Goal: Task Accomplishment & Management: Manage account settings

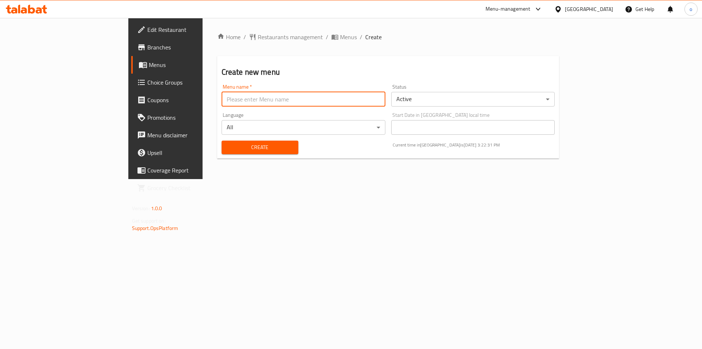
click at [241, 97] on input "text" at bounding box center [304, 99] width 164 height 15
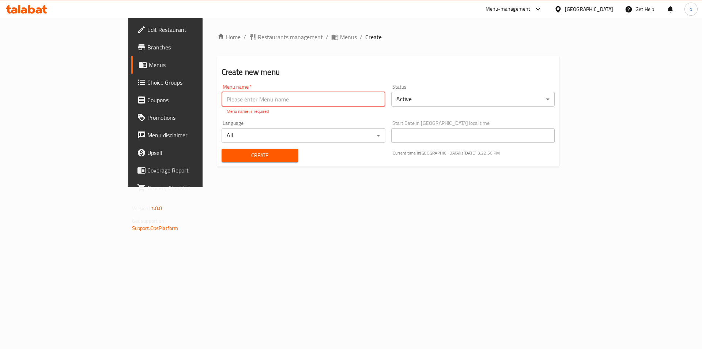
click at [222, 103] on input "text" at bounding box center [304, 99] width 164 height 15
paste input "Sandwich Ala Lebnani"
type input "Sandwich Ala Lebnani"
click at [243, 151] on span "Create" at bounding box center [260, 155] width 65 height 9
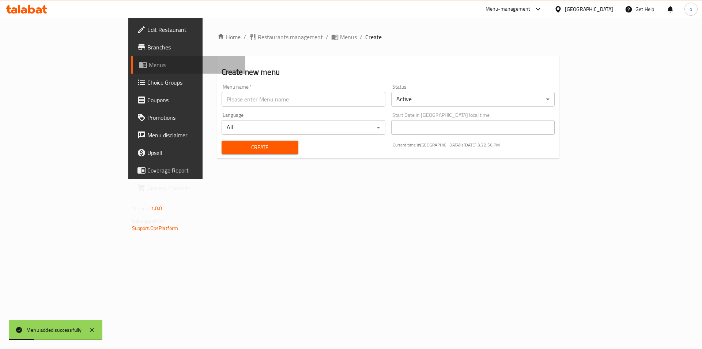
click at [149, 66] on span "Menus" at bounding box center [194, 64] width 91 height 9
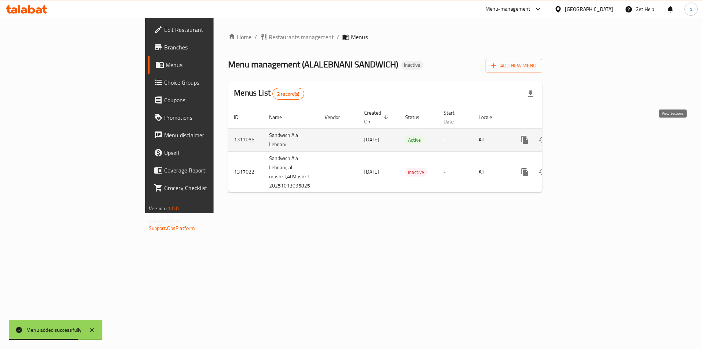
click at [582, 135] on icon "enhanced table" at bounding box center [578, 139] width 9 height 9
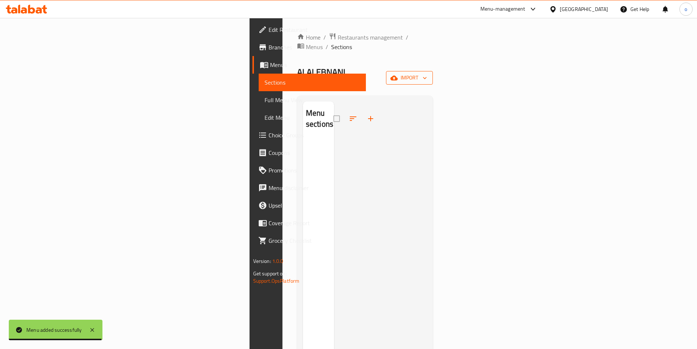
click at [427, 73] on span "import" at bounding box center [409, 77] width 35 height 9
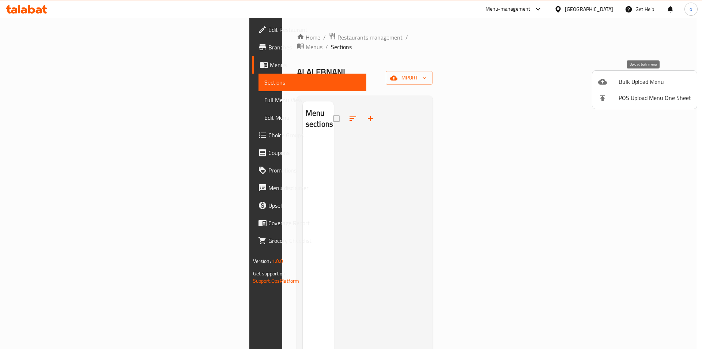
click at [624, 82] on span "Bulk Upload Menu" at bounding box center [655, 81] width 72 height 9
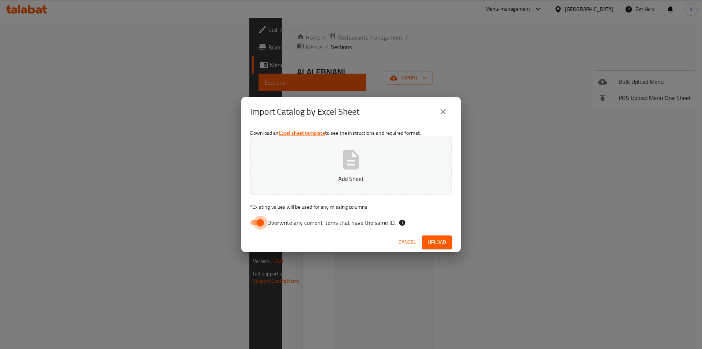
click at [251, 223] on input "Overwrite any current items that have the same ID." at bounding box center [261, 222] width 42 height 14
checkbox input "false"
click at [354, 173] on button "Add Sheet" at bounding box center [351, 165] width 202 height 58
click at [435, 238] on span "Upload" at bounding box center [437, 241] width 18 height 9
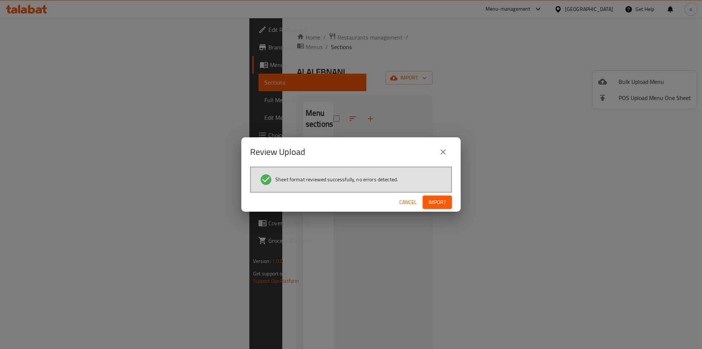
click at [435, 201] on span "Import" at bounding box center [438, 202] width 18 height 9
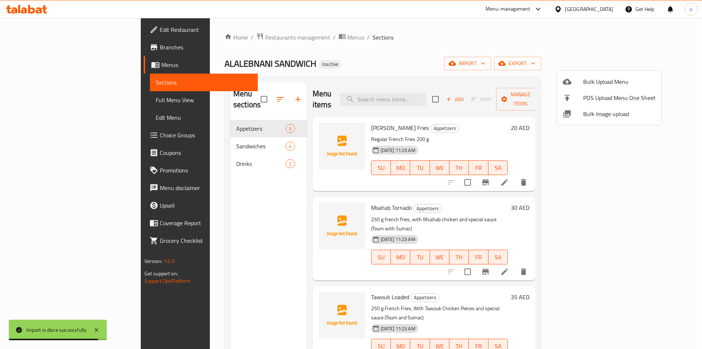
click at [519, 47] on div at bounding box center [351, 174] width 702 height 349
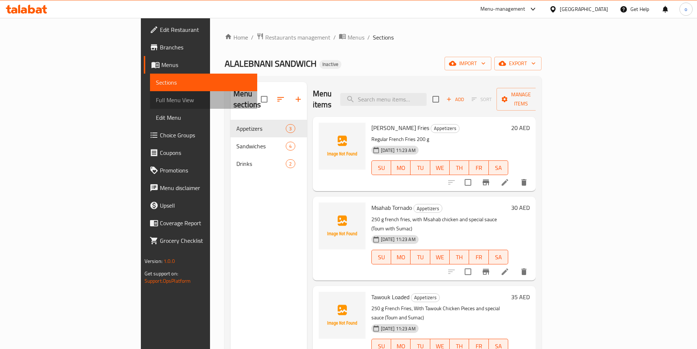
click at [156, 102] on span "Full Menu View" at bounding box center [203, 99] width 95 height 9
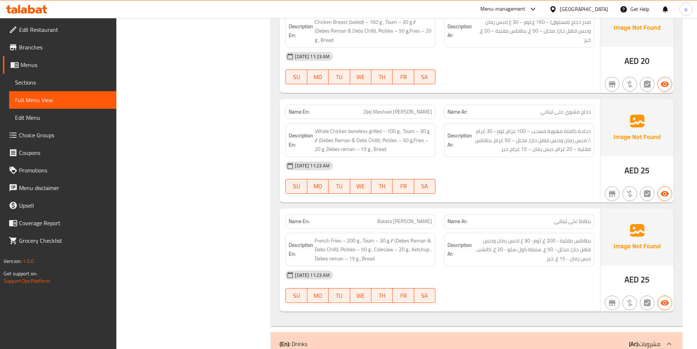
scroll to position [585, 0]
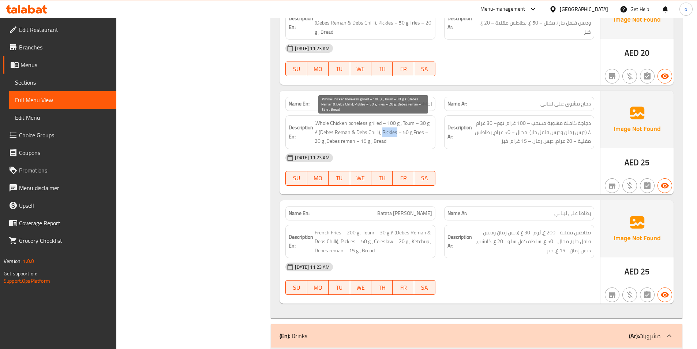
drag, startPoint x: 382, startPoint y: 132, endPoint x: 397, endPoint y: 132, distance: 15.0
click at [397, 132] on span ".Whole Chicken boneless grilled – 100 g , Toum – 30 g // (Debes Reman & Debs Ch…" at bounding box center [373, 132] width 117 height 27
copy span "Pickles"
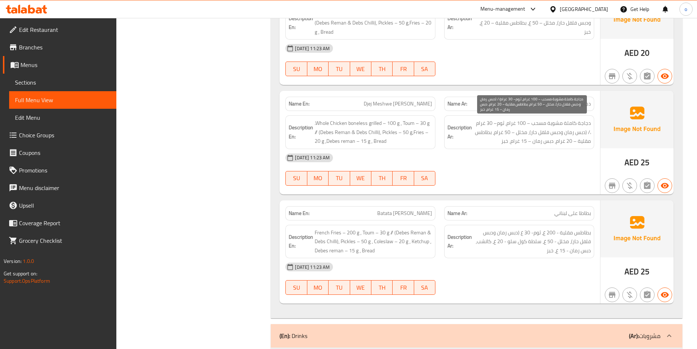
click at [481, 139] on span "دجاجة كاملة مشوية مسحب – 100 غرام، ثوم– 30 غرام // (دبس رمان ودبس فلفل حار)، مخ…" at bounding box center [531, 132] width 117 height 27
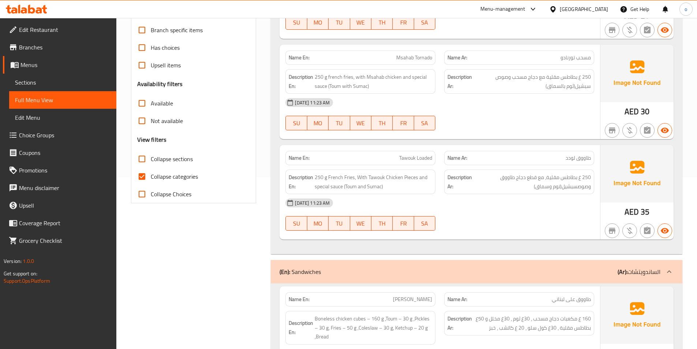
scroll to position [0, 0]
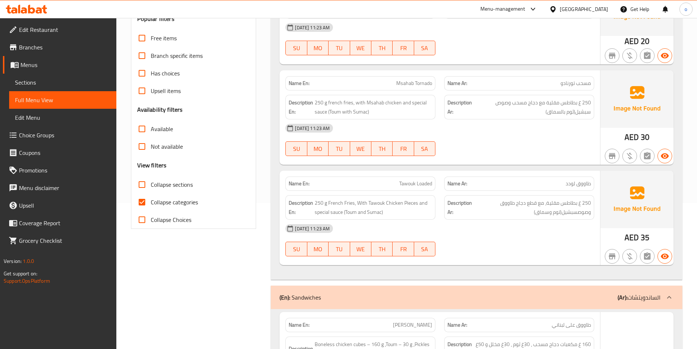
scroll to position [146, 0]
click at [139, 206] on input "Collapse categories" at bounding box center [142, 202] width 18 height 18
checkbox input "false"
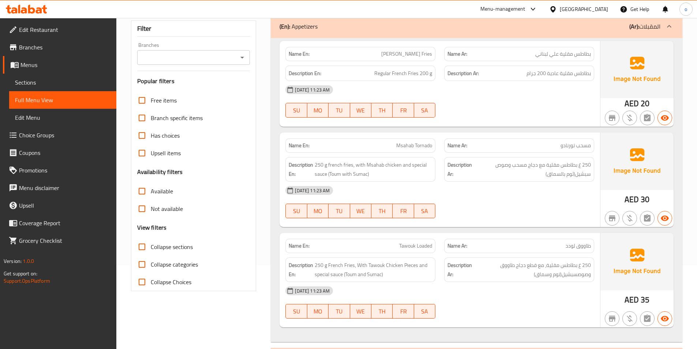
scroll to position [73, 0]
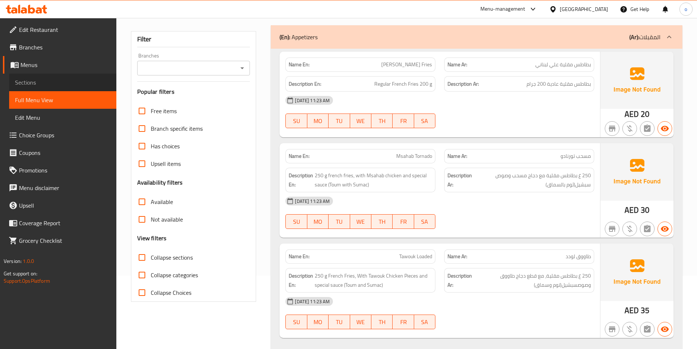
click at [40, 82] on span "Sections" at bounding box center [62, 82] width 95 height 9
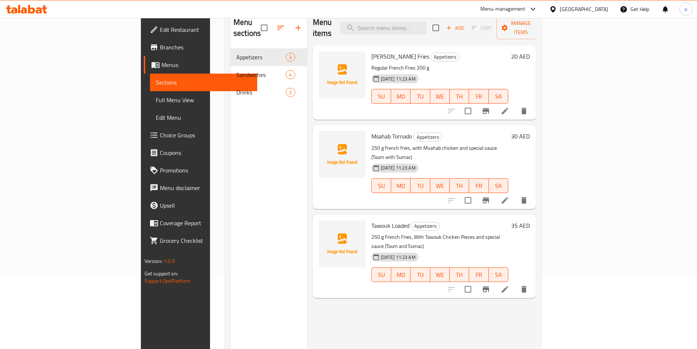
scroll to position [73, 0]
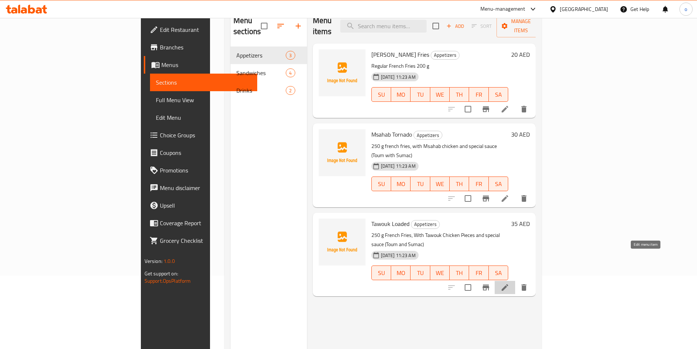
click at [509, 283] on icon at bounding box center [504, 287] width 9 height 9
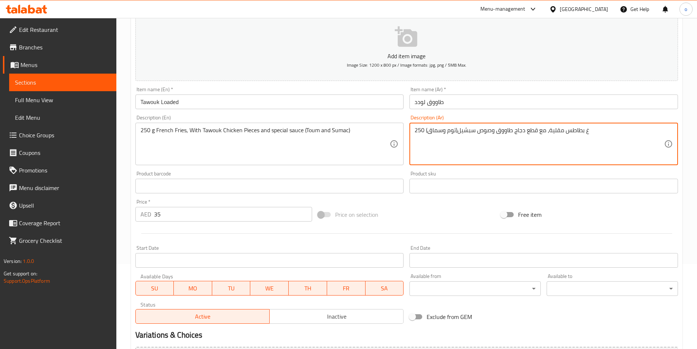
scroll to position [168, 0]
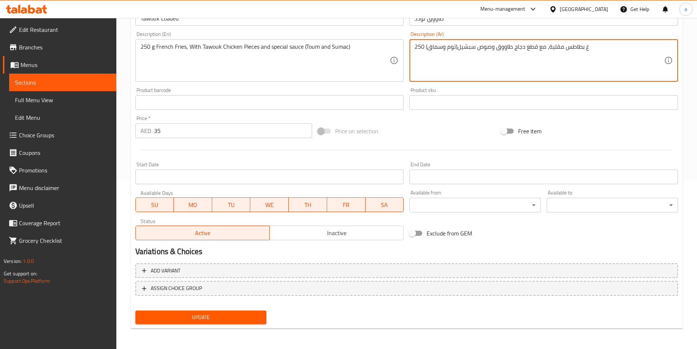
type textarea "250 غ بطاطس مقلية، مع قطع دجاج طاووق وصوص سبشيل(توم وسماق)"
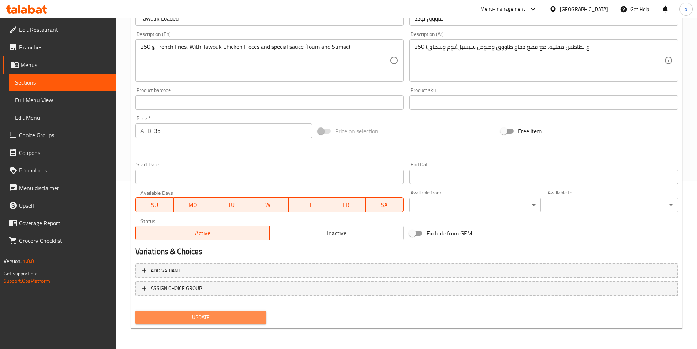
click at [241, 317] on span "Update" at bounding box center [201, 316] width 120 height 9
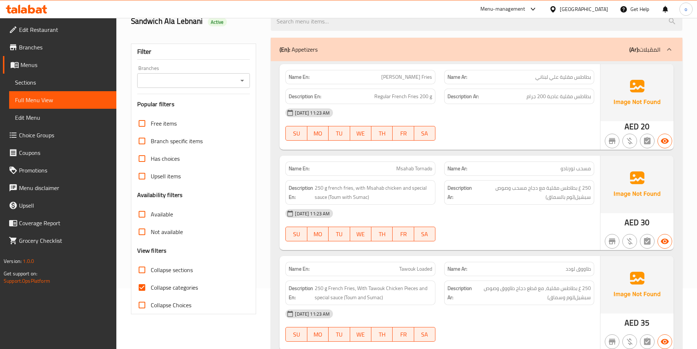
scroll to position [73, 0]
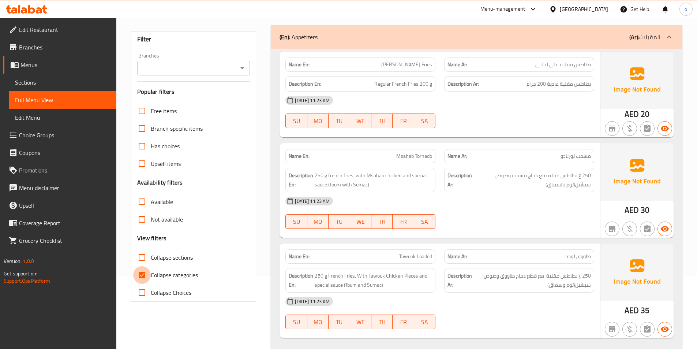
click at [142, 277] on input "Collapse categories" at bounding box center [142, 275] width 18 height 18
checkbox input "false"
click at [142, 258] on input "Collapse sections" at bounding box center [142, 257] width 18 height 18
checkbox input "true"
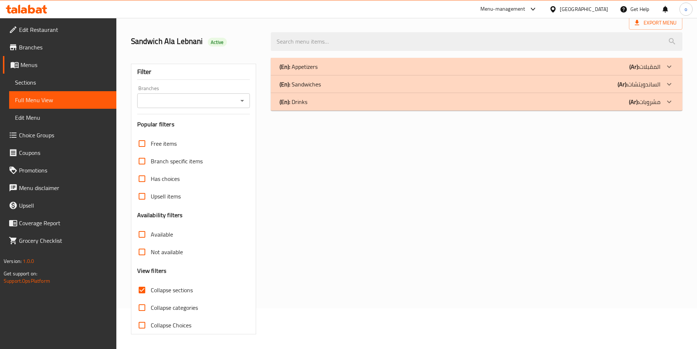
scroll to position [41, 0]
click at [514, 65] on div "(En): Appetizers (Ar): المقبلات" at bounding box center [469, 66] width 381 height 9
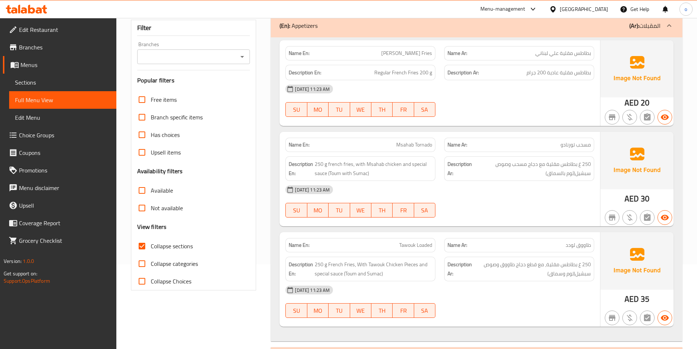
scroll to position [132, 0]
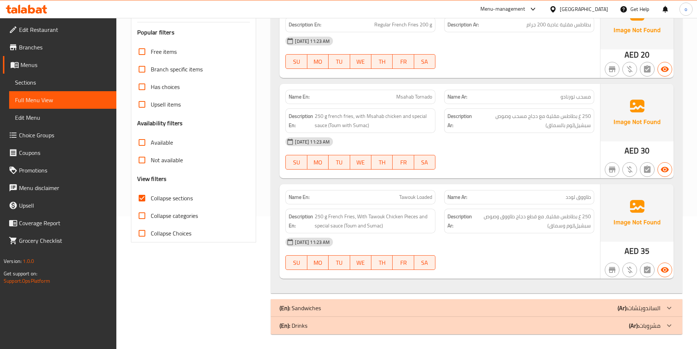
click at [609, 310] on div "(En): Sandwiches (Ar): الساندويتشات" at bounding box center [469, 307] width 381 height 9
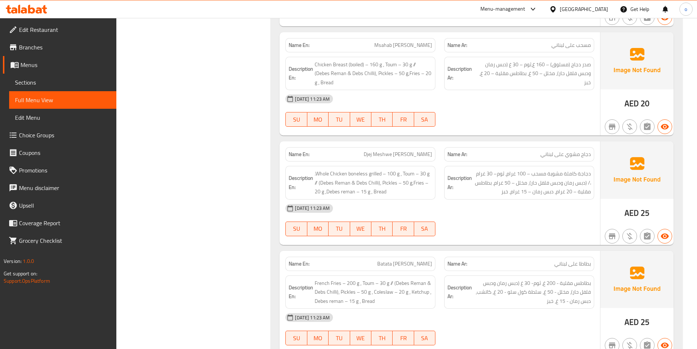
scroll to position [593, 0]
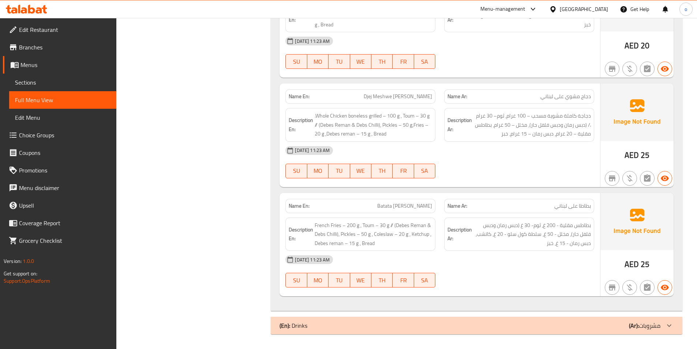
click at [634, 320] on b "(Ar):" at bounding box center [634, 325] width 10 height 11
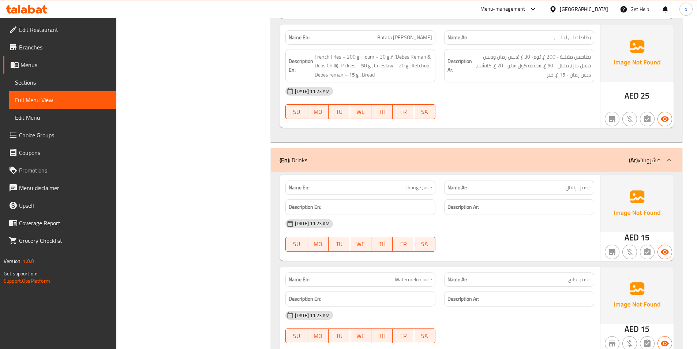
scroll to position [775, 0]
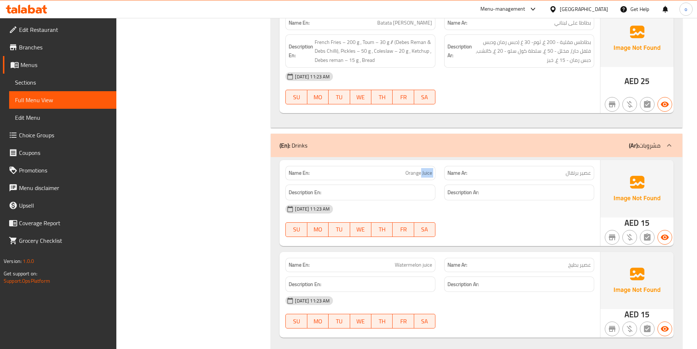
drag, startPoint x: 421, startPoint y: 173, endPoint x: 445, endPoint y: 172, distance: 23.5
click at [445, 172] on div "Name En: Orange Juice Name Ar: عصير برتقال" at bounding box center [439, 172] width 317 height 23
copy span "Juice"
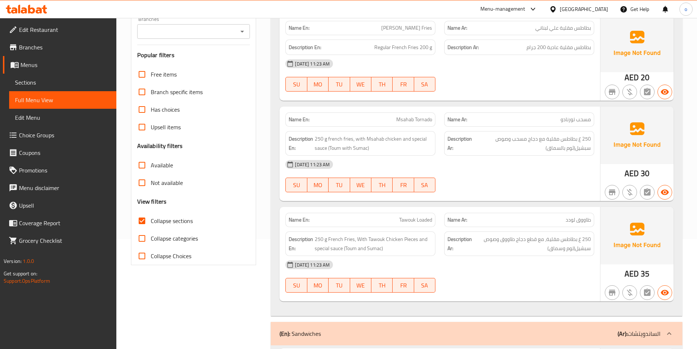
scroll to position [0, 0]
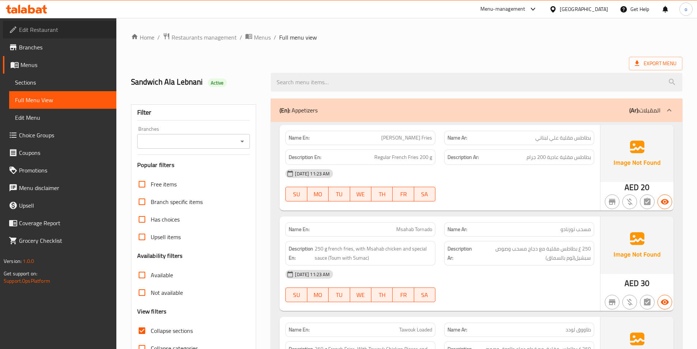
click at [41, 29] on span "Edit Restaurant" at bounding box center [64, 29] width 91 height 9
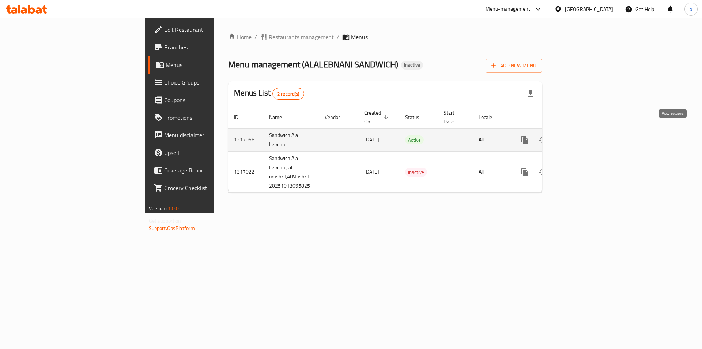
click at [582, 135] on icon "enhanced table" at bounding box center [578, 139] width 9 height 9
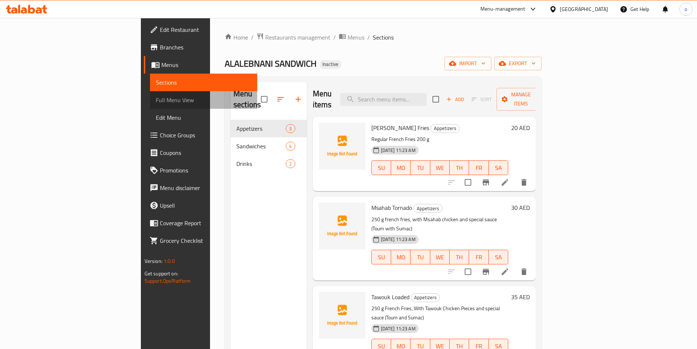
click at [156, 100] on span "Full Menu View" at bounding box center [203, 99] width 95 height 9
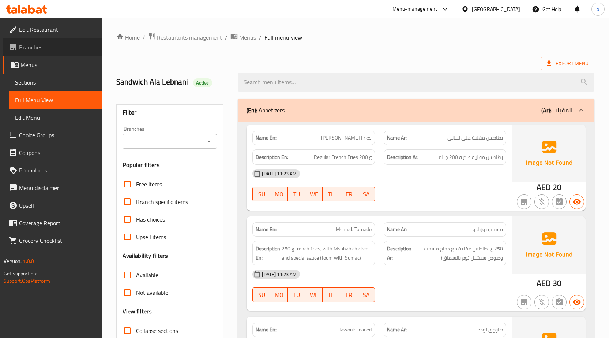
click at [57, 44] on span "Branches" at bounding box center [57, 47] width 77 height 9
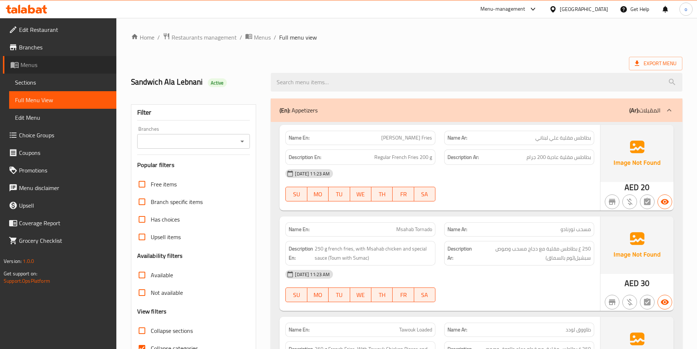
click at [36, 67] on span "Menus" at bounding box center [65, 64] width 90 height 9
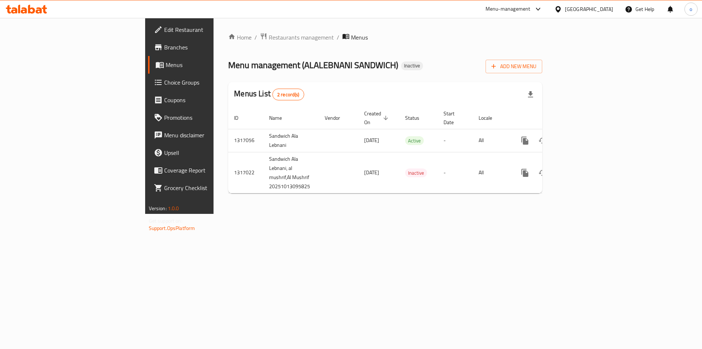
click at [164, 44] on span "Branches" at bounding box center [210, 47] width 93 height 9
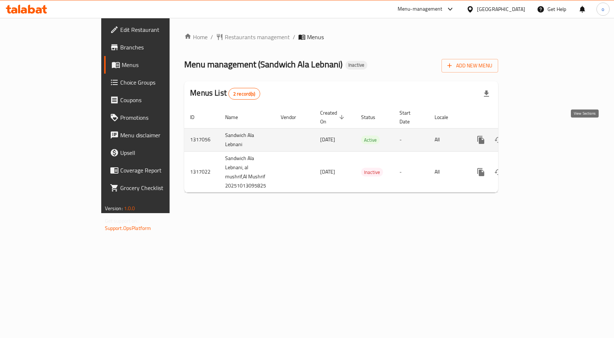
click at [538, 135] on icon "enhanced table" at bounding box center [534, 139] width 9 height 9
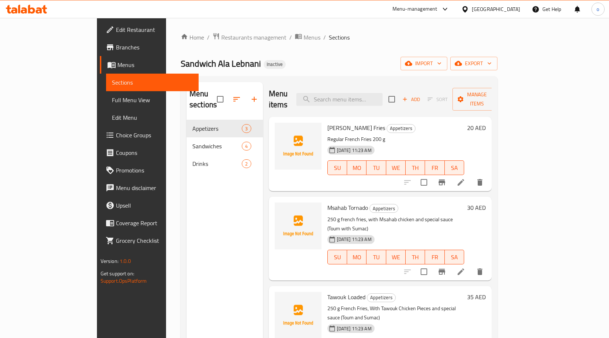
click at [112, 100] on span "Full Menu View" at bounding box center [152, 99] width 81 height 9
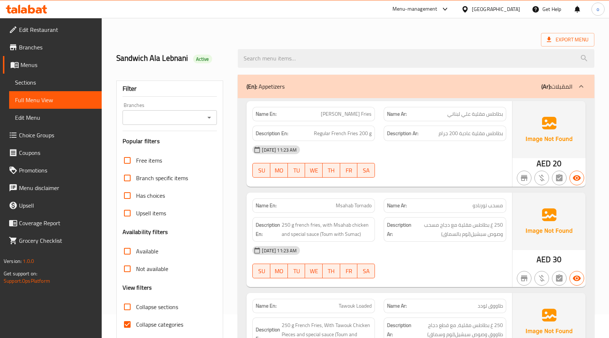
scroll to position [37, 0]
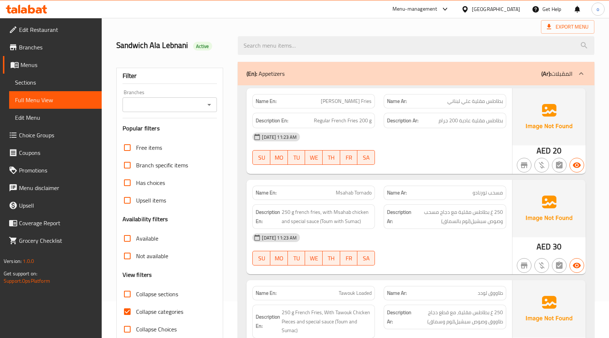
click at [39, 43] on span "Branches" at bounding box center [57, 47] width 77 height 9
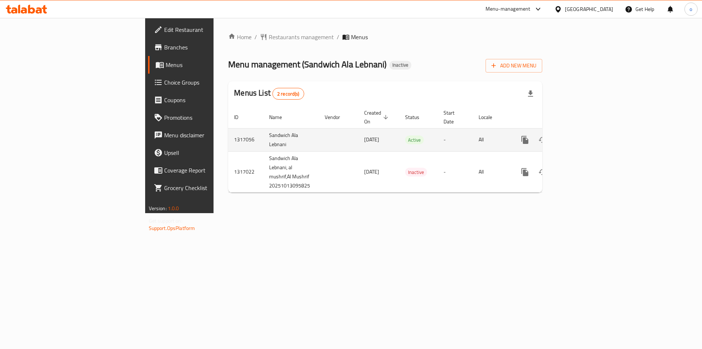
click at [587, 131] on link "enhanced table" at bounding box center [578, 140] width 18 height 18
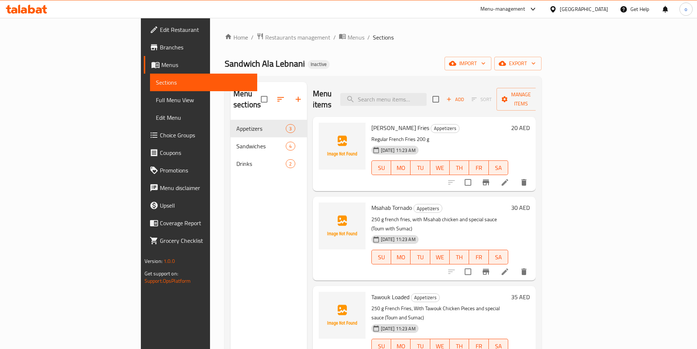
click at [156, 98] on span "Full Menu View" at bounding box center [203, 99] width 95 height 9
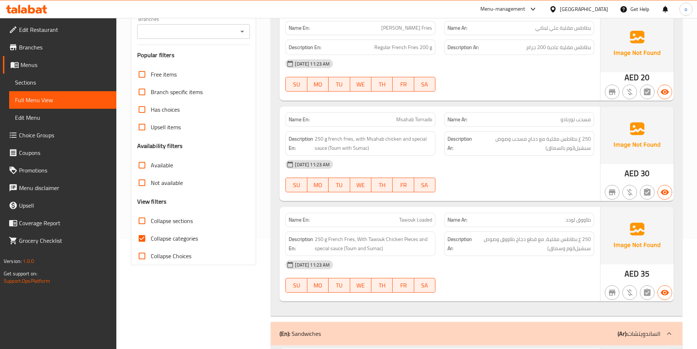
click at [144, 240] on input "Collapse categories" at bounding box center [142, 238] width 18 height 18
checkbox input "false"
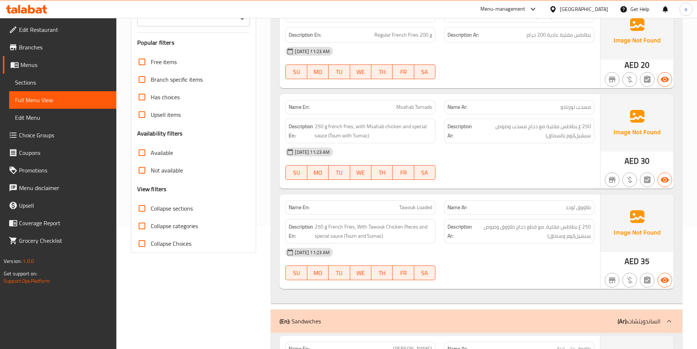
scroll to position [73, 0]
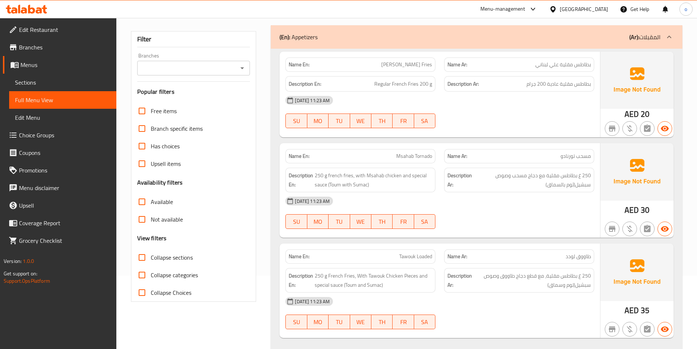
click at [580, 65] on span "بطاطس مقلية علي لبناني" at bounding box center [563, 65] width 56 height 8
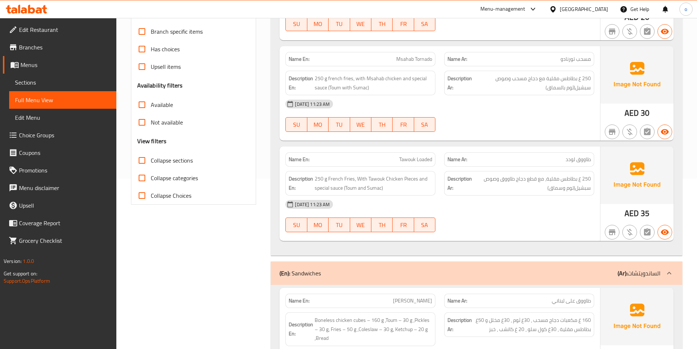
scroll to position [183, 0]
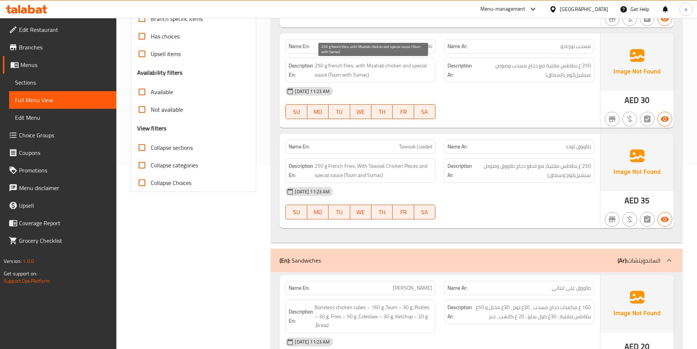
click at [375, 65] on span "250 g french fries, with Msahab chicken and special sauce (Toum with Sumac)" at bounding box center [373, 70] width 117 height 18
click at [365, 80] on div "Description En: 250 g french fries, with Msahab chicken and special sauce (Toum…" at bounding box center [360, 70] width 150 height 25
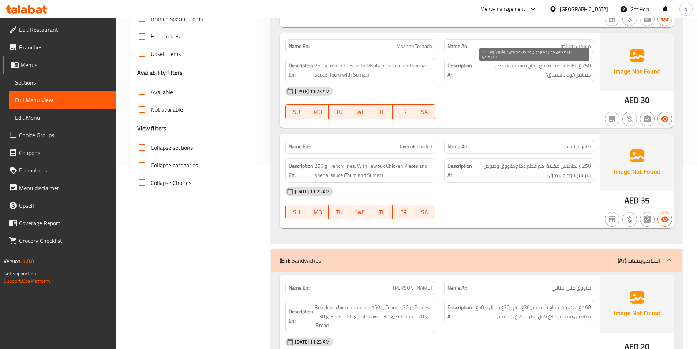
click at [571, 74] on span "250 غ بطاطس مقلية مع دجاج مسحب وصوص سبشيل(ثوم بالسماق)" at bounding box center [533, 70] width 116 height 18
copy span "ثوم"
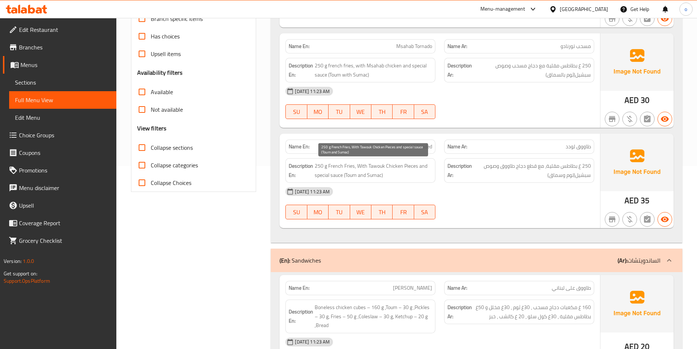
click at [354, 178] on span "250 g French Fries, With Tawouk Chicken Pieces and special sauce (Toum and Suma…" at bounding box center [373, 170] width 117 height 18
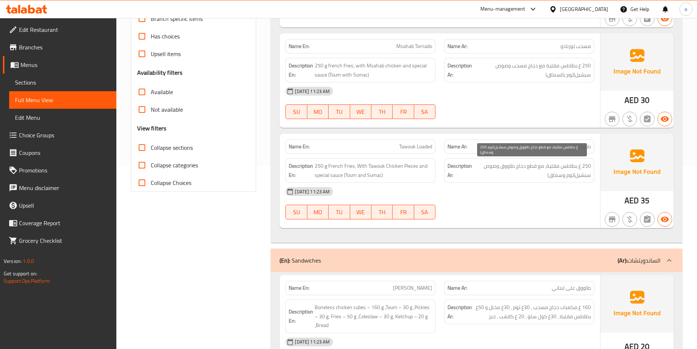
click at [550, 165] on span "250 غ بطاطس مقلية، مع قطع دجاج طاووق وصوص سبشيل(توم وسماق)" at bounding box center [531, 170] width 117 height 18
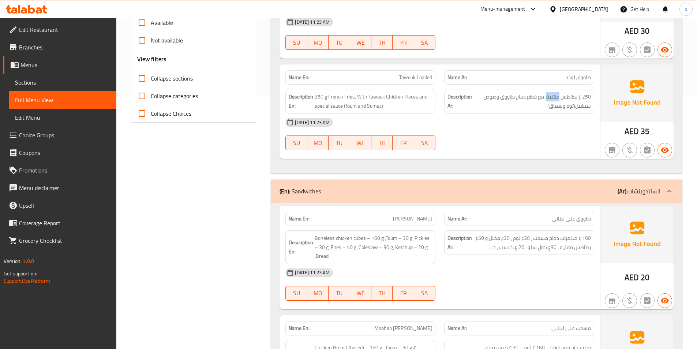
scroll to position [293, 0]
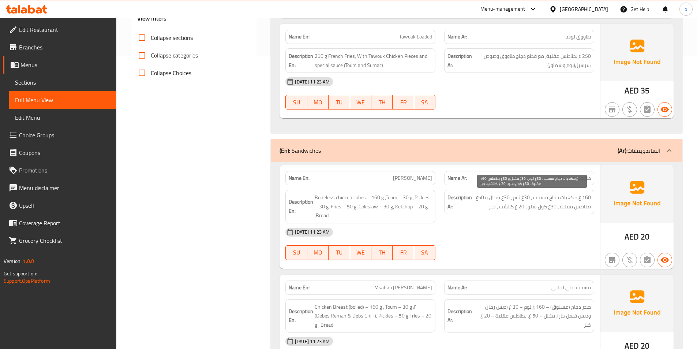
click at [501, 199] on span "160 غ مكعبات دجاج مسحب ، 30غ ثوم ، 30غ مخلل و 50غ بطاطس مقلية ، 30غ كول سلو ، 2…" at bounding box center [531, 202] width 117 height 18
click at [573, 178] on span "طاووق على لبناني" at bounding box center [571, 178] width 39 height 8
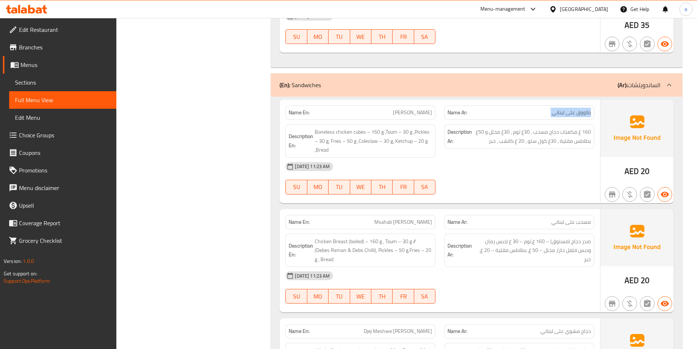
scroll to position [366, 0]
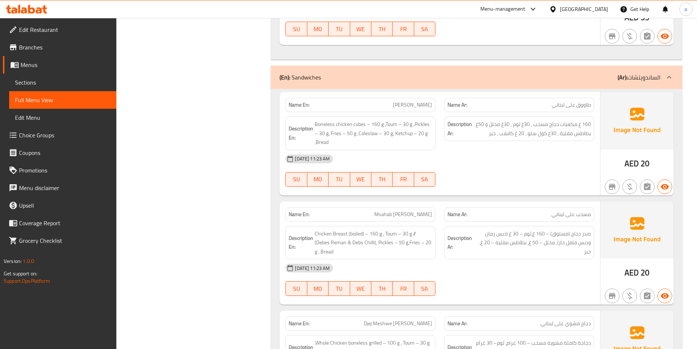
click at [556, 135] on span "160 غ مكعبات دجاج مسحب ، 30غ ثوم ، 30غ مخلل و 50غ بطاطس مقلية ، 30غ كول سلو ، 2…" at bounding box center [531, 129] width 117 height 18
click at [557, 134] on span "160 غ مكعبات دجاج مسحب ، 30غ ثوم ، 30غ مخلل و 50غ بطاطس مقلية ، 30غ كول سلو ، 2…" at bounding box center [531, 129] width 117 height 18
click at [572, 117] on div "Description Ar: 160 غ مكعبات دجاج مسحب ، 30غ ثوم ، 30غ مخلل و 50غ بطاطس مقلية ،…" at bounding box center [519, 128] width 150 height 25
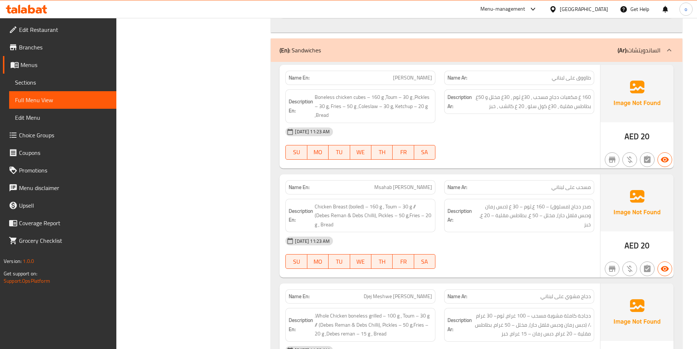
scroll to position [439, 0]
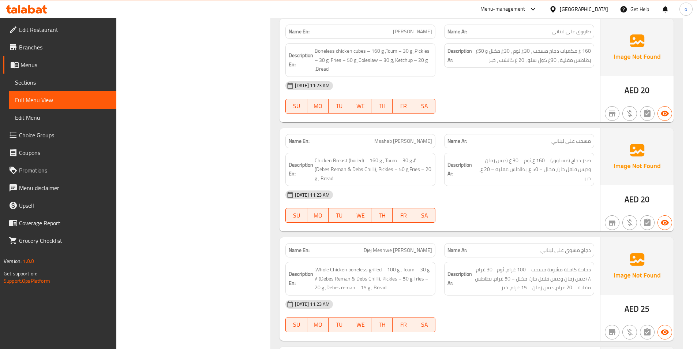
click at [400, 142] on span "Msahab [PERSON_NAME]" at bounding box center [403, 141] width 58 height 8
click at [572, 148] on div "Description Ar: صدر دجاج (مسلوق) – 160 غ،ثوم – 30 غ (دبس رمان ودبس فلفل حار)، م…" at bounding box center [519, 169] width 159 height 42
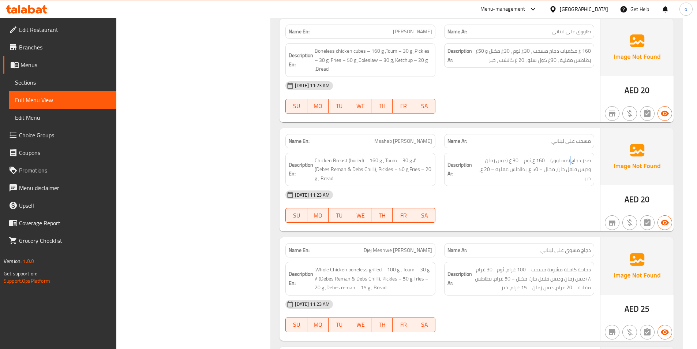
click at [572, 148] on div "Description Ar: صدر دجاج (مسلوق) – 160 غ،ثوم – 30 غ (دبس رمان ودبس فلفل حار)، م…" at bounding box center [519, 169] width 159 height 42
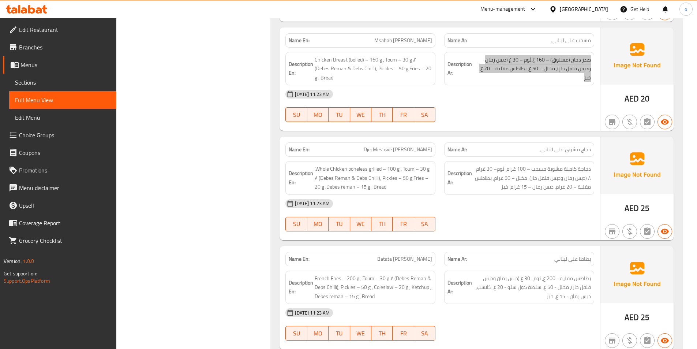
scroll to position [464, 0]
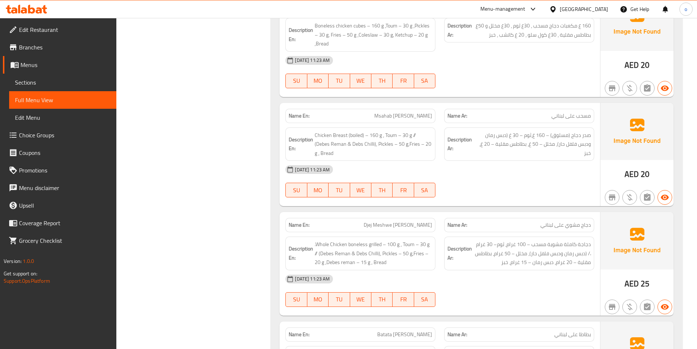
click at [462, 155] on h6 "Description Ar: صدر دجاج (مسلوق) – 160 غ،ثوم – 30 غ (دبس رمان ودبس فلفل حار)، م…" at bounding box center [518, 144] width 143 height 27
drag, startPoint x: 388, startPoint y: 116, endPoint x: 407, endPoint y: 115, distance: 18.7
click at [407, 115] on p "Name En: Msahab Ala Lebnani" at bounding box center [360, 116] width 143 height 8
copy span "Msahab"
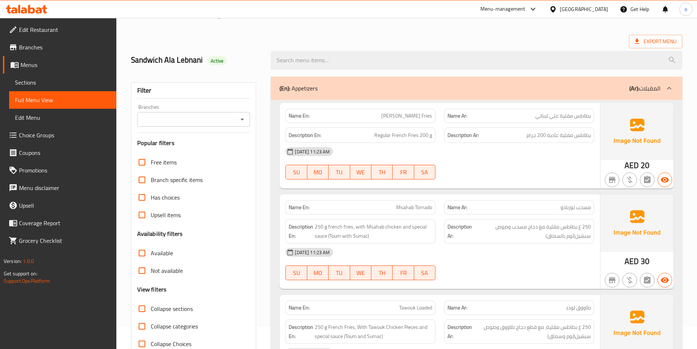
scroll to position [0, 0]
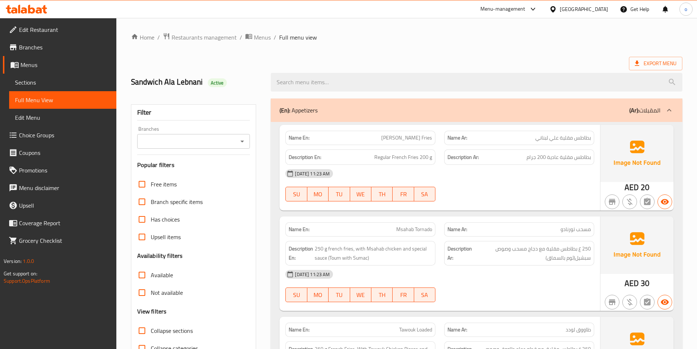
click at [31, 84] on span "Sections" at bounding box center [62, 82] width 95 height 9
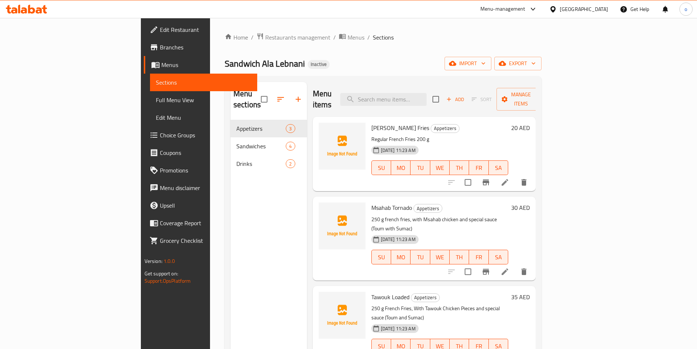
click at [465, 95] on span "Add" at bounding box center [455, 99] width 20 height 8
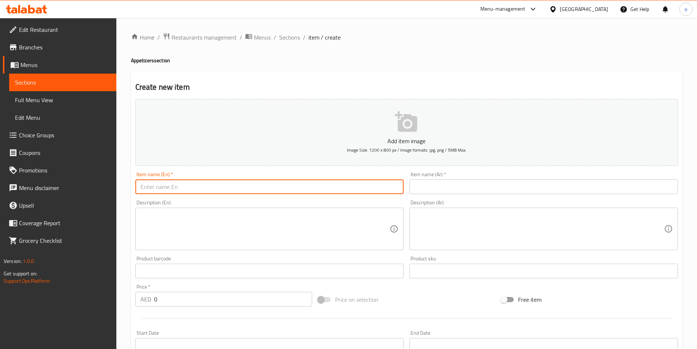
click at [269, 187] on input "text" at bounding box center [269, 186] width 268 height 15
paste input "Melt Ala Lebnani"
type input "Melt Ala Lebnani"
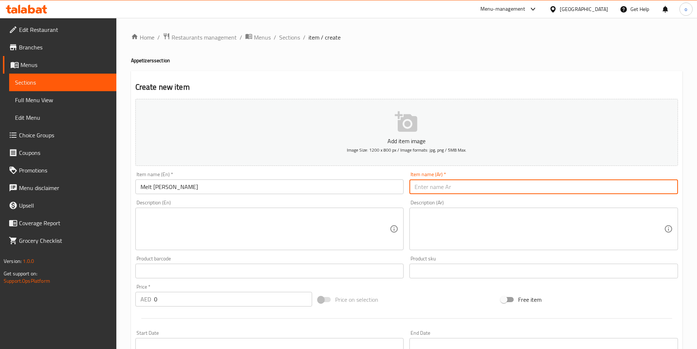
click at [441, 186] on input "text" at bounding box center [543, 186] width 268 height 15
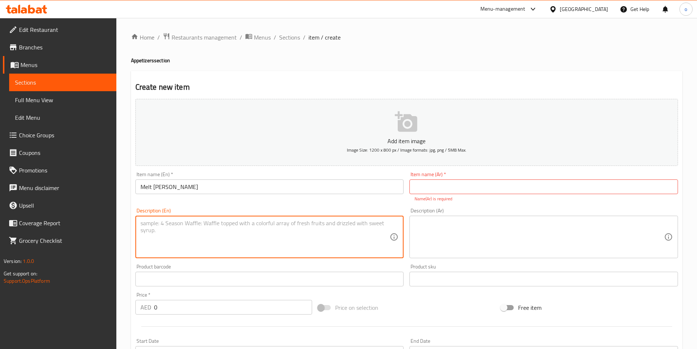
click at [238, 230] on textarea at bounding box center [264, 236] width 249 height 35
paste textarea "Cheese Fries 250 g"
type textarea "Cheese Fries 250 g"
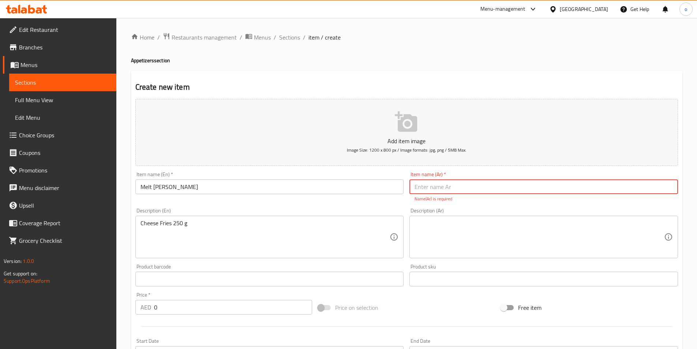
click at [438, 189] on input "text" at bounding box center [543, 186] width 268 height 15
click at [482, 185] on input "text" at bounding box center [543, 186] width 268 height 15
type input "l"
type input "م"
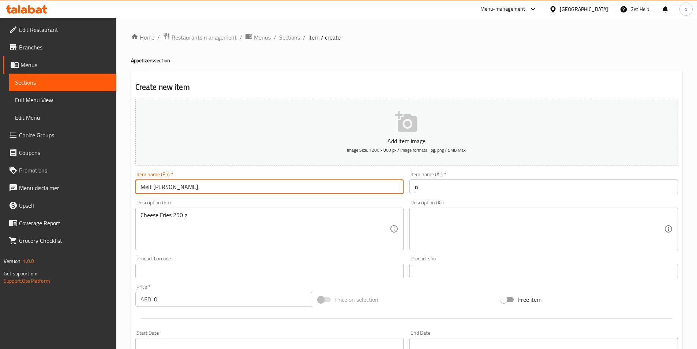
drag, startPoint x: 208, startPoint y: 187, endPoint x: 138, endPoint y: 188, distance: 69.5
click at [138, 188] on input "Melt Ala Lebnani" at bounding box center [269, 186] width 268 height 15
click at [319, 181] on input "Melt Ala Lebnani" at bounding box center [269, 186] width 268 height 15
drag, startPoint x: 152, startPoint y: 185, endPoint x: 131, endPoint y: 188, distance: 21.1
click at [130, 188] on div "Home / Restaurants management / Menus / Sections / item / create Appetizers sec…" at bounding box center [406, 267] width 580 height 499
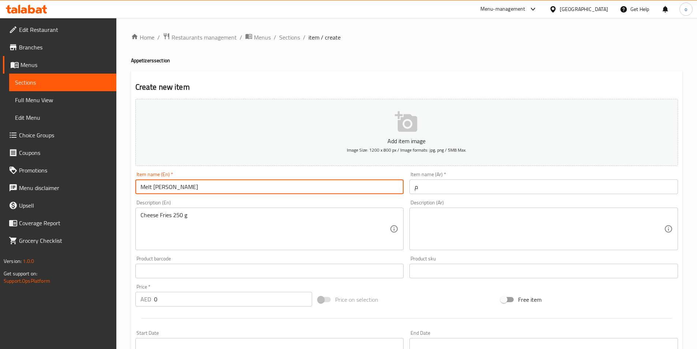
drag, startPoint x: 160, startPoint y: 185, endPoint x: 151, endPoint y: 188, distance: 9.3
click at [151, 188] on input "Melt Ala Lebnani" at bounding box center [269, 186] width 268 height 15
drag, startPoint x: 151, startPoint y: 188, endPoint x: 134, endPoint y: 193, distance: 17.8
click at [134, 193] on div "Item name (En)   * Melt Ala Lebnani Item name (En) *" at bounding box center [269, 183] width 274 height 28
click at [413, 189] on input "م" at bounding box center [543, 186] width 268 height 15
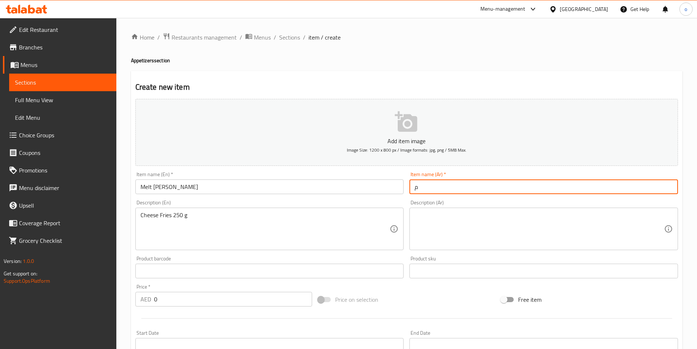
drag, startPoint x: 413, startPoint y: 189, endPoint x: 431, endPoint y: 186, distance: 17.9
click at [431, 186] on input "م" at bounding box center [543, 186] width 268 height 15
type input "ذائب علي لبناني"
click at [458, 218] on textarea at bounding box center [538, 228] width 249 height 35
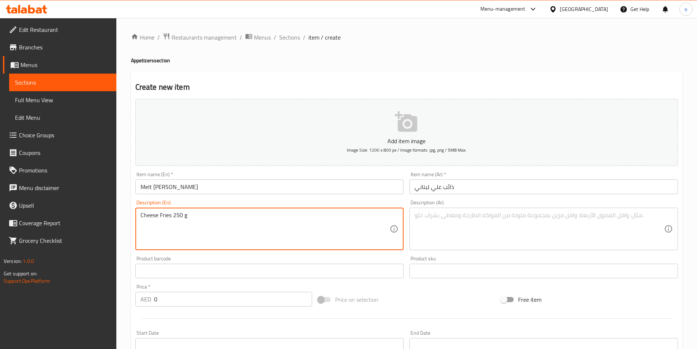
drag, startPoint x: 172, startPoint y: 216, endPoint x: 160, endPoint y: 217, distance: 11.8
click at [195, 221] on textarea "Cheese Fries 250 g" at bounding box center [264, 228] width 249 height 35
drag, startPoint x: 192, startPoint y: 217, endPoint x: 142, endPoint y: 217, distance: 50.1
click at [142, 217] on textarea "Cheese Fries 250 g" at bounding box center [264, 228] width 249 height 35
click at [199, 223] on textarea "Cheese Fries 250 g" at bounding box center [264, 228] width 249 height 35
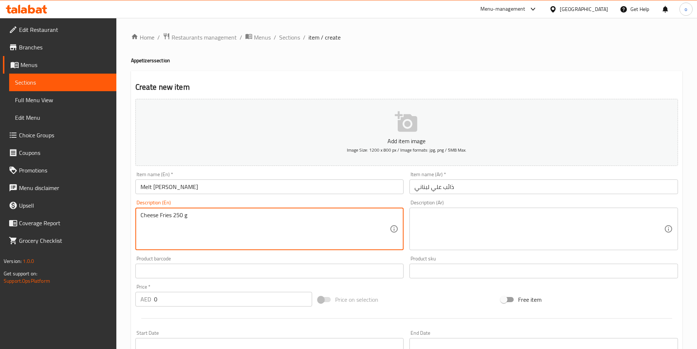
drag, startPoint x: 199, startPoint y: 219, endPoint x: 132, endPoint y: 217, distance: 67.0
click at [132, 217] on div "Create new item Add item image Image Size: 1200 x 800 px / Image formats: jpg, …" at bounding box center [406, 284] width 551 height 426
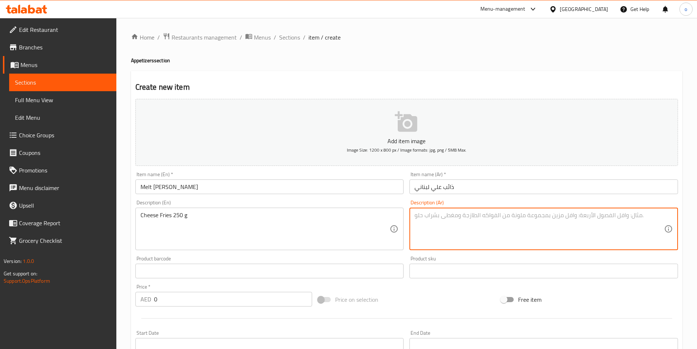
click at [450, 217] on textarea at bounding box center [538, 228] width 249 height 35
paste textarea "بطاطس بالجبنة 250 جرام"
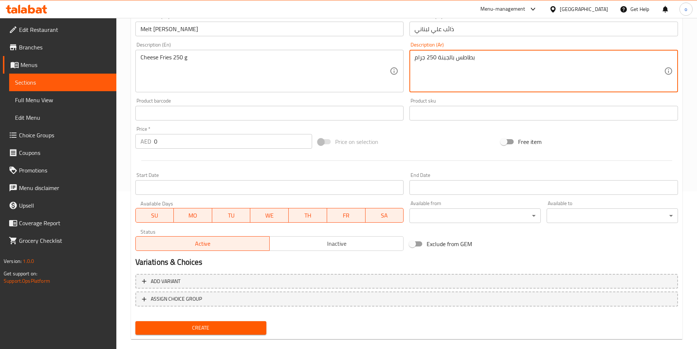
scroll to position [168, 0]
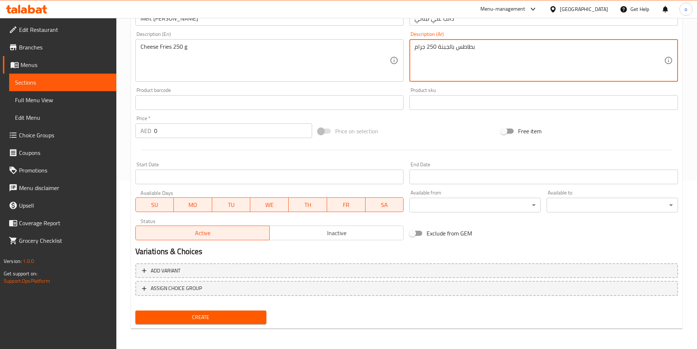
type textarea "بطاطس بالجبنة 250 جرام"
click at [221, 323] on button "Create" at bounding box center [200, 317] width 131 height 14
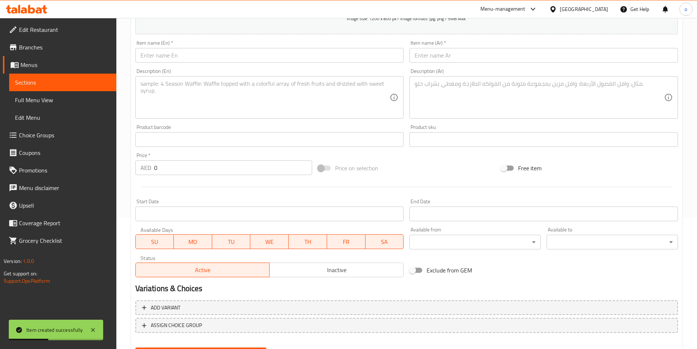
scroll to position [59, 0]
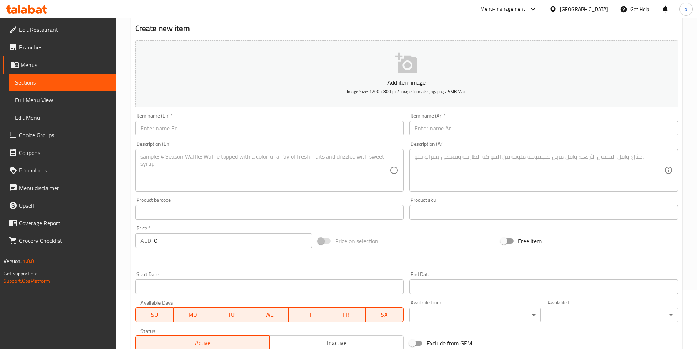
click at [74, 83] on span "Sections" at bounding box center [62, 82] width 95 height 9
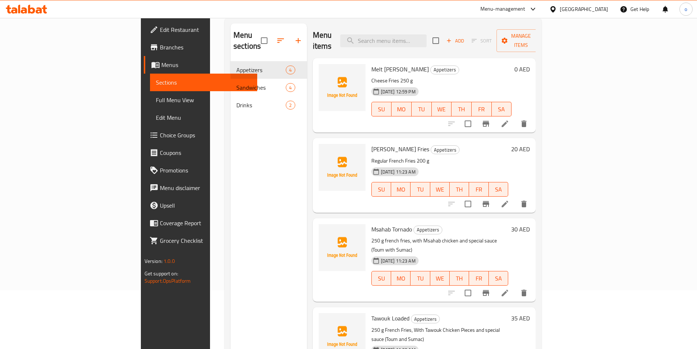
scroll to position [95, 0]
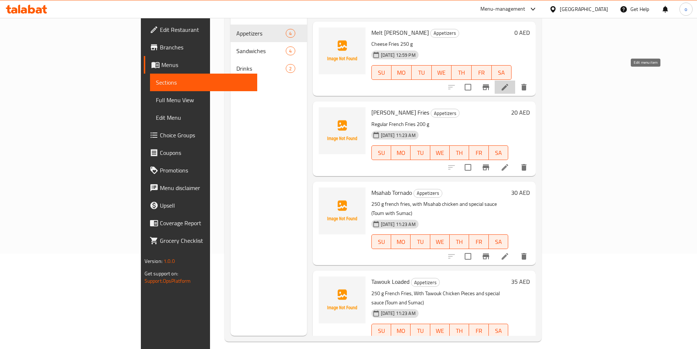
click at [509, 83] on icon at bounding box center [504, 87] width 9 height 9
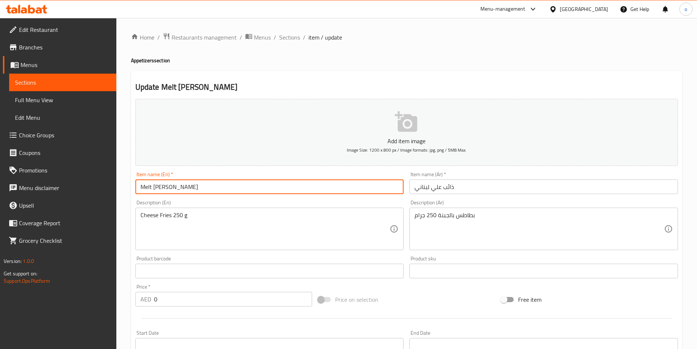
drag, startPoint x: 206, startPoint y: 188, endPoint x: 113, endPoint y: 188, distance: 92.9
click at [113, 188] on div "Edit Restaurant Branches Menus Sections Full Menu View Edit Menu Choice Groups …" at bounding box center [348, 267] width 697 height 499
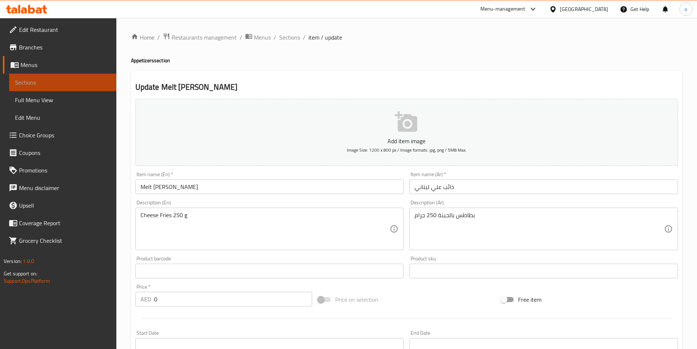
click at [94, 82] on span "Sections" at bounding box center [62, 82] width 95 height 9
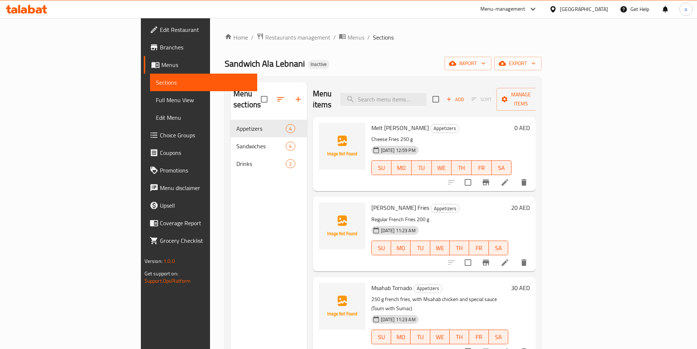
click at [156, 101] on span "Full Menu View" at bounding box center [203, 99] width 95 height 9
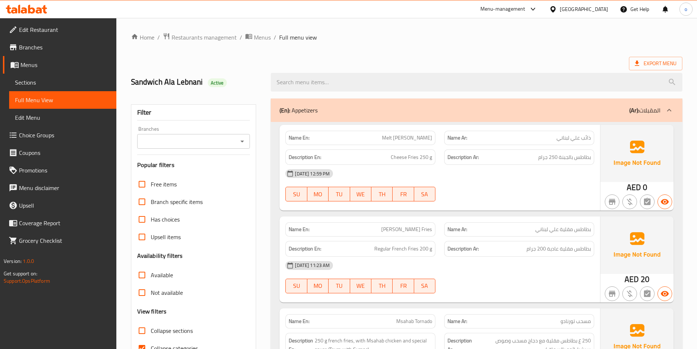
scroll to position [110, 0]
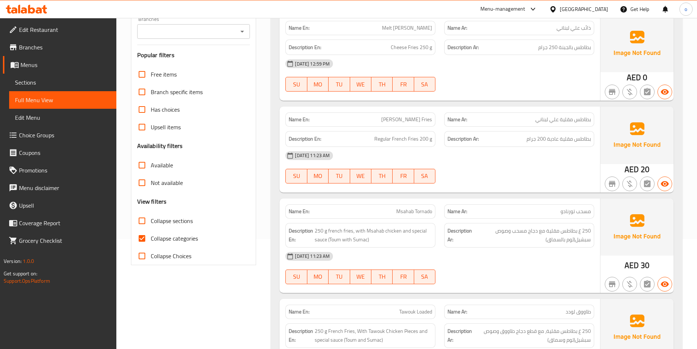
click at [145, 240] on input "Collapse categories" at bounding box center [142, 238] width 18 height 18
checkbox input "false"
click at [140, 223] on input "Collapse sections" at bounding box center [142, 221] width 18 height 18
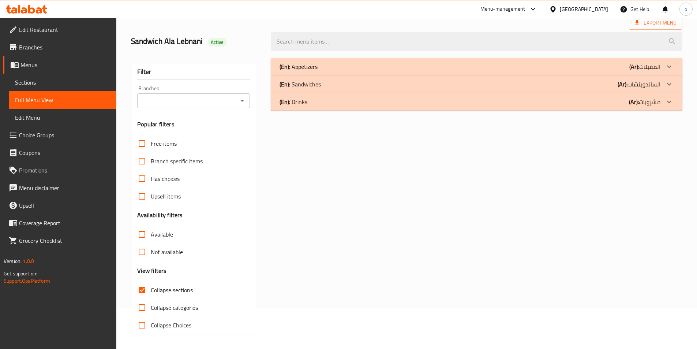
scroll to position [41, 0]
click at [142, 289] on input "Collapse sections" at bounding box center [142, 290] width 18 height 18
checkbox input "false"
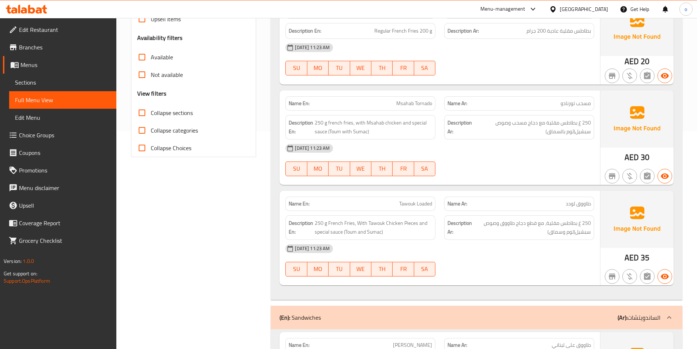
scroll to position [219, 0]
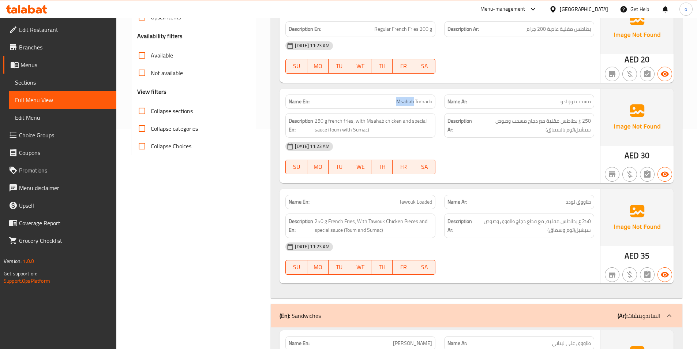
drag, startPoint x: 396, startPoint y: 101, endPoint x: 413, endPoint y: 102, distance: 17.2
click at [413, 102] on span "Msahab Tornado" at bounding box center [414, 102] width 36 height 8
copy span "Msahab"
click at [423, 135] on div "Description En: 250 g french fries, with Msahab chicken and special sauce (Toum…" at bounding box center [360, 125] width 150 height 25
drag, startPoint x: 366, startPoint y: 120, endPoint x: 382, endPoint y: 122, distance: 15.8
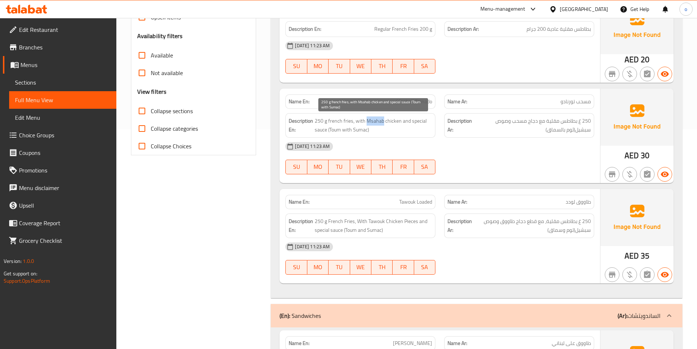
click at [382, 122] on span "250 g french fries, with Msahab chicken and special sauce (Toum with Sumac)" at bounding box center [373, 125] width 117 height 18
copy span "Msahab"
click at [484, 143] on div "13-10-2025 11:23 AM" at bounding box center [439, 147] width 317 height 18
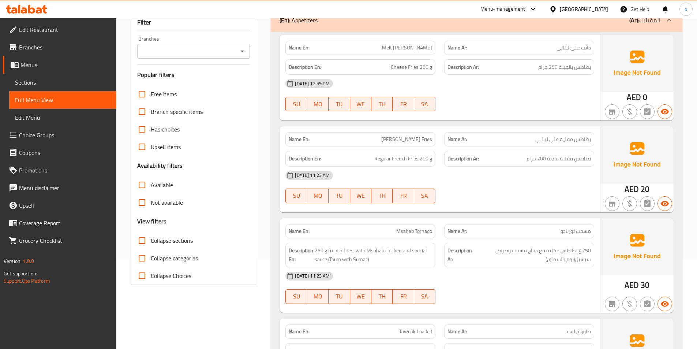
scroll to position [0, 0]
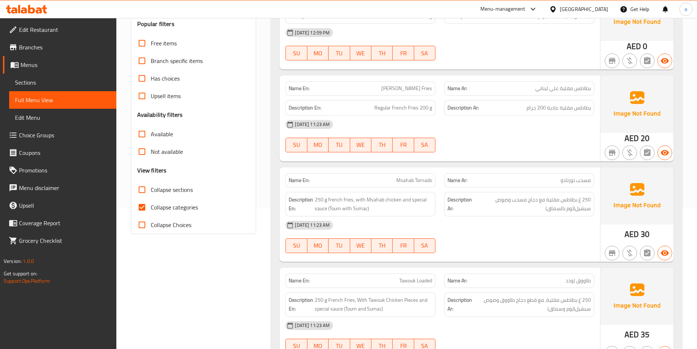
scroll to position [146, 0]
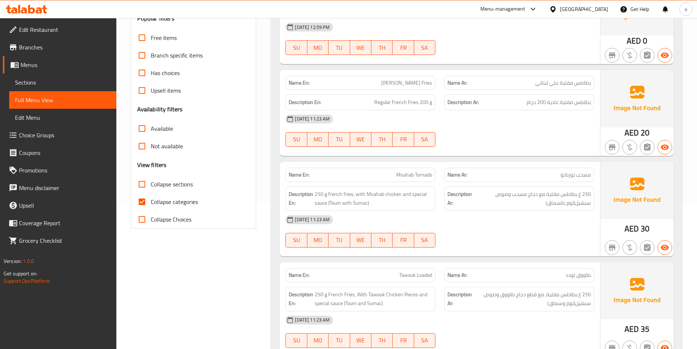
click at [146, 204] on input "Collapse categories" at bounding box center [142, 202] width 18 height 18
checkbox input "false"
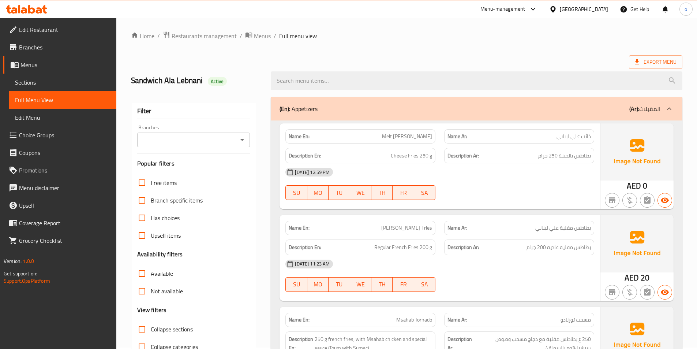
scroll to position [0, 0]
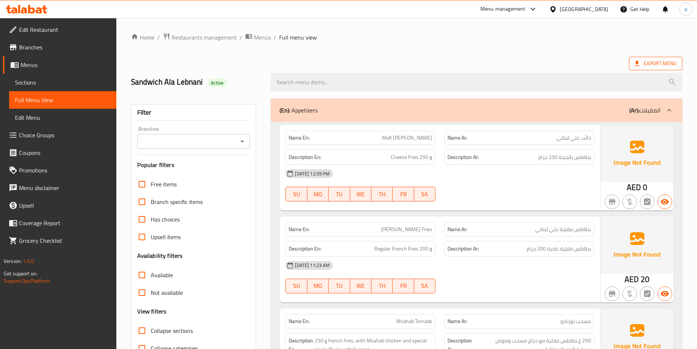
click at [651, 62] on span "Export Menu" at bounding box center [656, 63] width 42 height 9
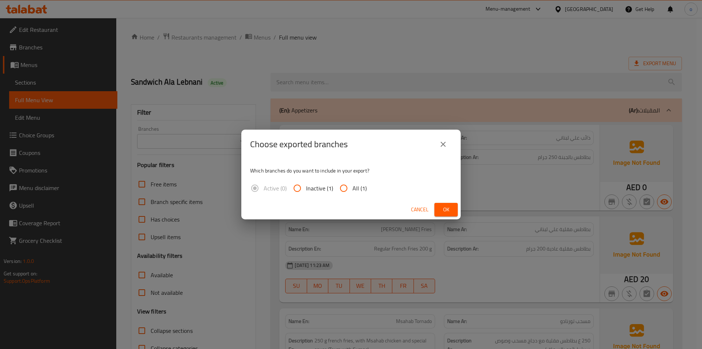
click at [346, 186] on input "All (1)" at bounding box center [344, 188] width 18 height 18
radio input "true"
click at [454, 215] on button "Ok" at bounding box center [446, 210] width 23 height 14
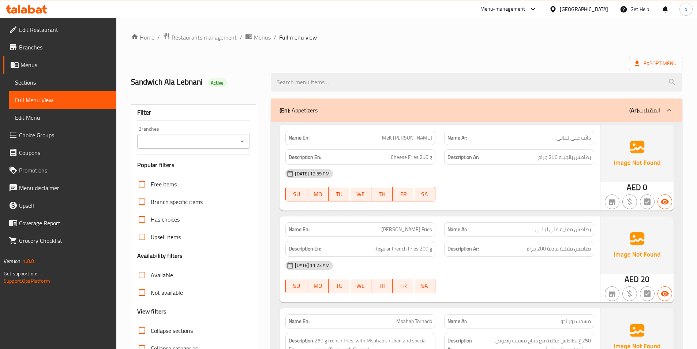
drag, startPoint x: 560, startPoint y: 137, endPoint x: 629, endPoint y: 138, distance: 69.5
click at [629, 138] on div "Name En: Melt Ala Lebnani Name Ar: ذائب علي لبناني Description En: Cheese Fries…" at bounding box center [476, 168] width 394 height 86
click at [561, 136] on span "ذائب علي لبناني" at bounding box center [573, 138] width 34 height 8
drag, startPoint x: 553, startPoint y: 138, endPoint x: 599, endPoint y: 136, distance: 45.7
click at [599, 136] on div "Name En: Melt Ala Lebnani Name Ar: ذائب علي لبناني Description En: Cheese Fries…" at bounding box center [439, 168] width 320 height 86
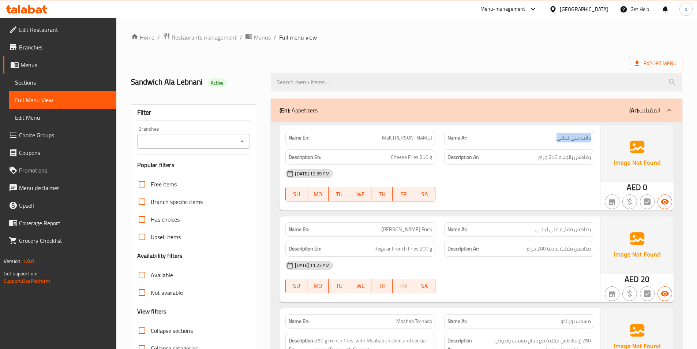
copy span "ذائب علي لبناني"
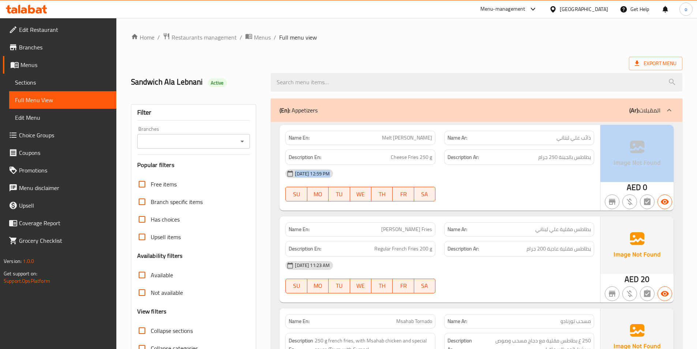
drag, startPoint x: 538, startPoint y: 159, endPoint x: 599, endPoint y: 159, distance: 60.7
click at [602, 158] on div "Name En: Melt Ala Lebnani Name Ar: ذائب علي لبناني Description En: Cheese Fries…" at bounding box center [476, 168] width 394 height 86
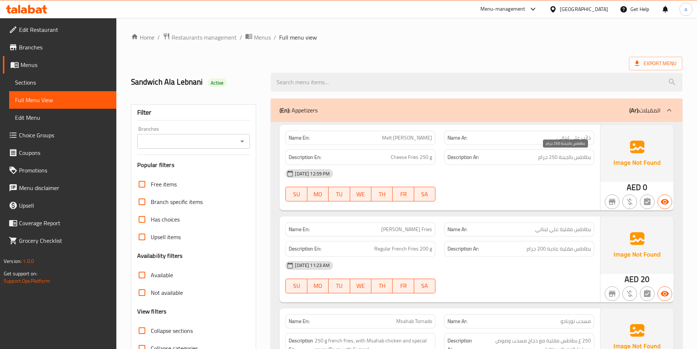
click at [570, 159] on span "بطاطس بالجبنة 250 جرام" at bounding box center [564, 157] width 53 height 9
drag, startPoint x: 540, startPoint y: 156, endPoint x: 599, endPoint y: 155, distance: 59.6
click at [599, 155] on div "Name En: Melt Ala Lebnani Name Ar: ذائب علي لبناني Description En: Cheese Fries…" at bounding box center [439, 168] width 320 height 86
copy span "بطاطس بالجبنة 250 جرام"
click at [45, 28] on span "Edit Restaurant" at bounding box center [64, 29] width 91 height 9
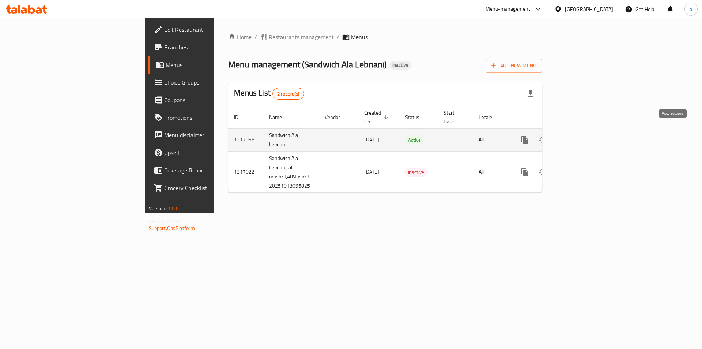
click at [587, 131] on link "enhanced table" at bounding box center [578, 140] width 18 height 18
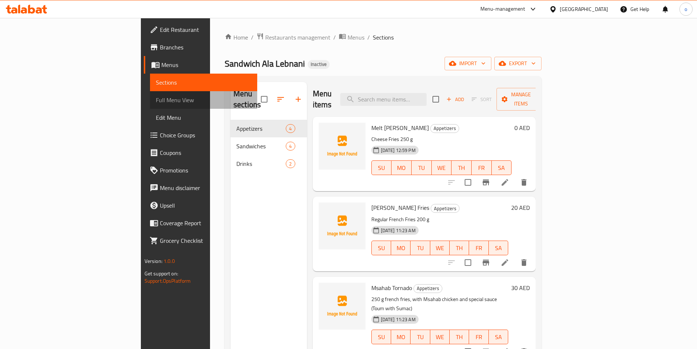
click at [156, 100] on span "Full Menu View" at bounding box center [203, 99] width 95 height 9
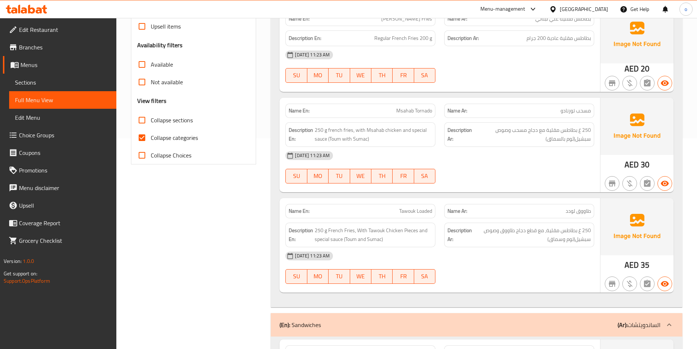
scroll to position [110, 0]
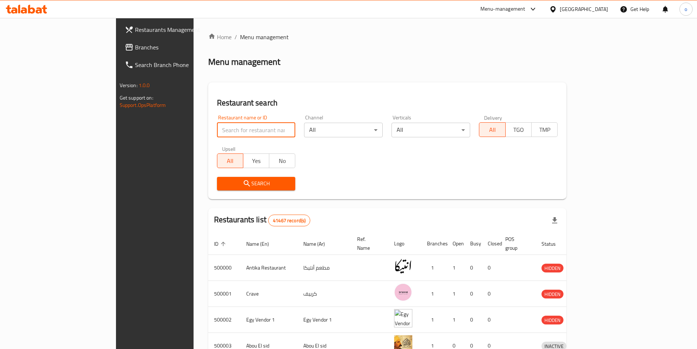
click at [217, 130] on input "search" at bounding box center [256, 130] width 79 height 15
paste input "780461"
type input "780461"
click at [135, 43] on span "Branches" at bounding box center [180, 47] width 91 height 9
